Goal: Task Accomplishment & Management: Manage account settings

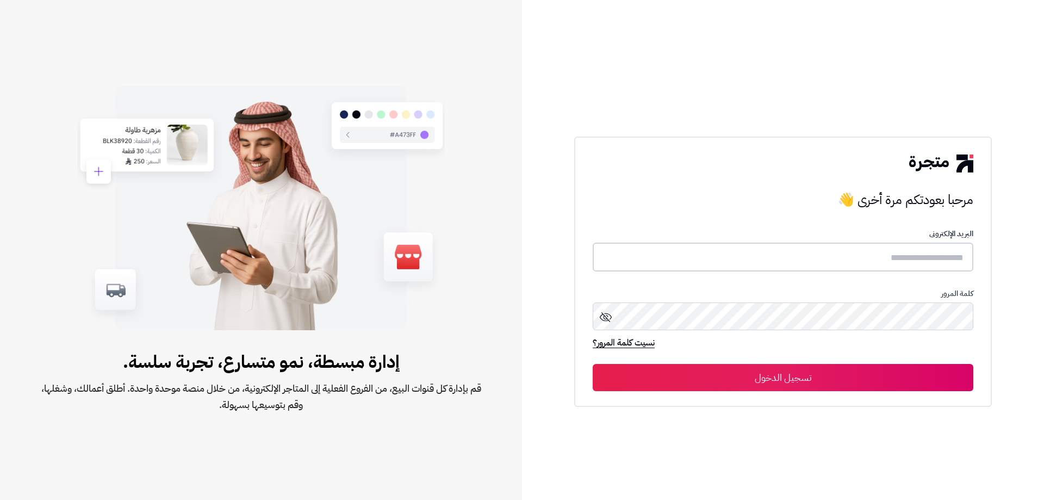
type input "**********"
click at [696, 382] on button "تسجيل الدخول" at bounding box center [782, 376] width 380 height 27
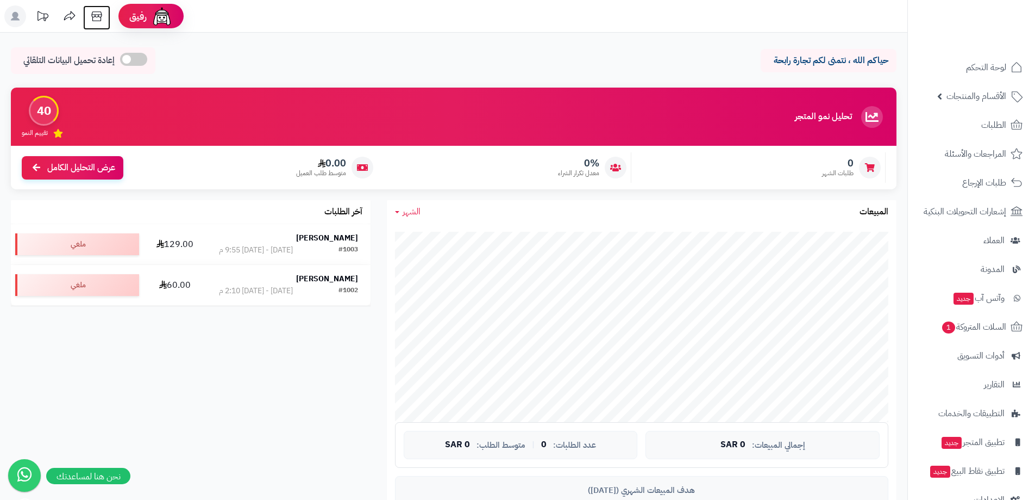
click at [100, 15] on icon at bounding box center [97, 16] width 22 height 22
click at [988, 96] on span "الأقسام والمنتجات" at bounding box center [977, 96] width 60 height 15
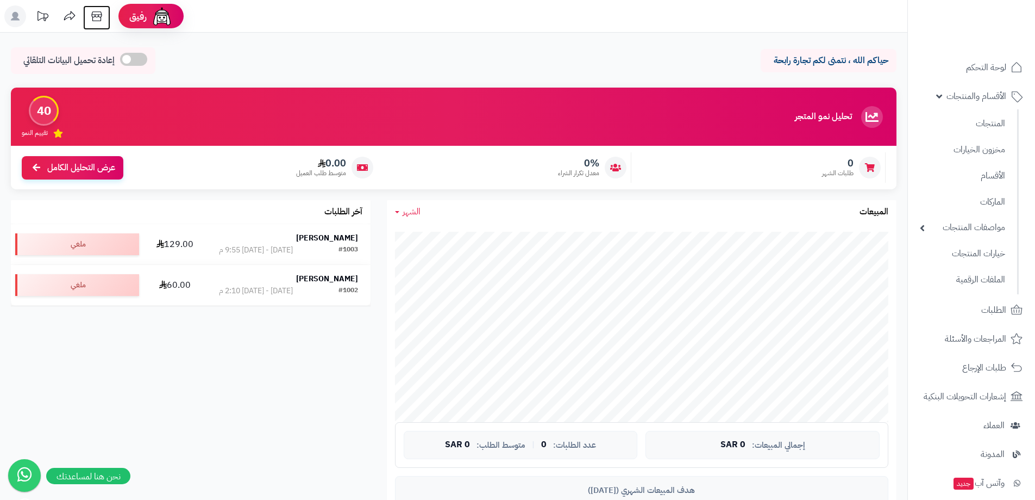
click at [97, 16] on icon at bounding box center [97, 16] width 22 height 22
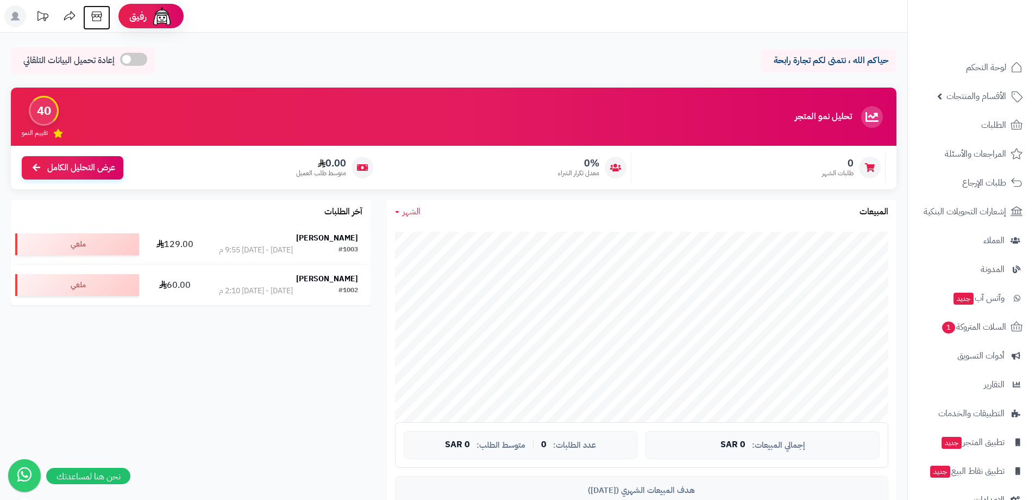
click at [99, 16] on icon at bounding box center [97, 16] width 22 height 22
